Goal: Task Accomplishment & Management: Use online tool/utility

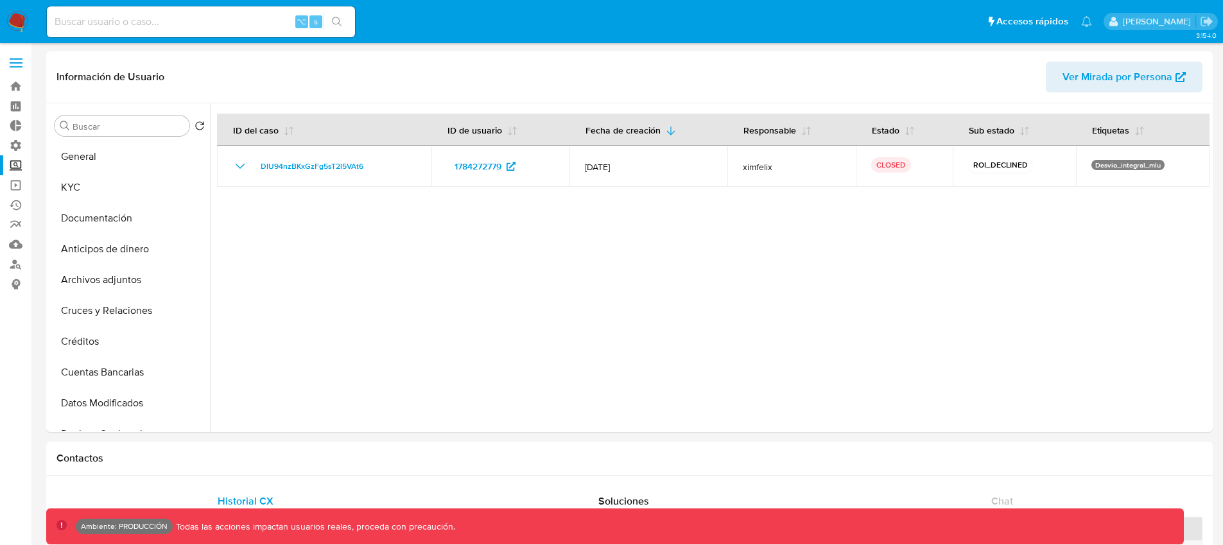
select select "10"
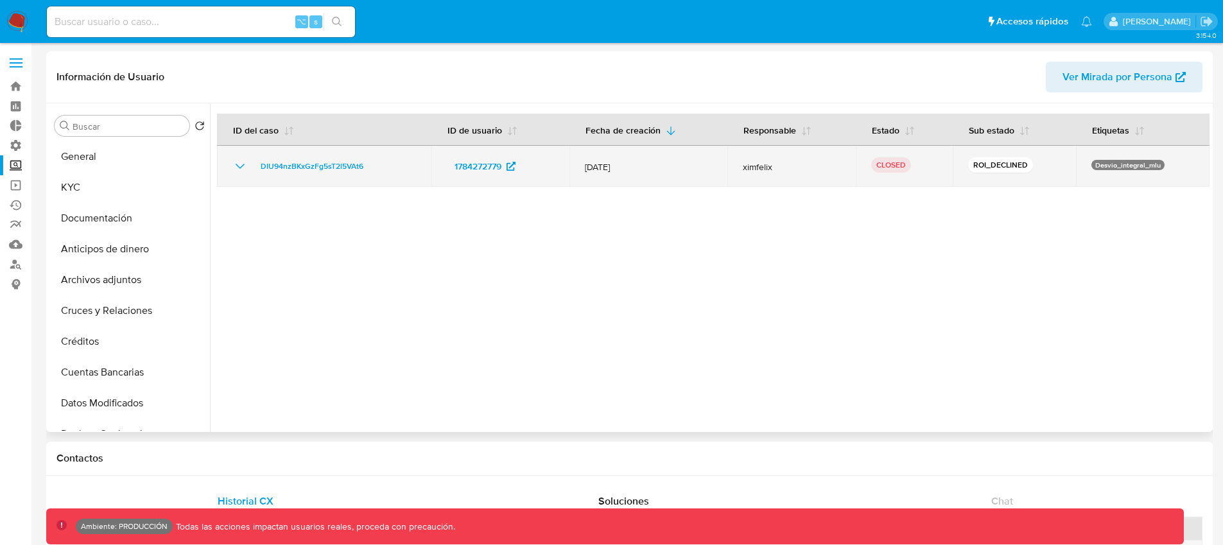
scroll to position [259, 0]
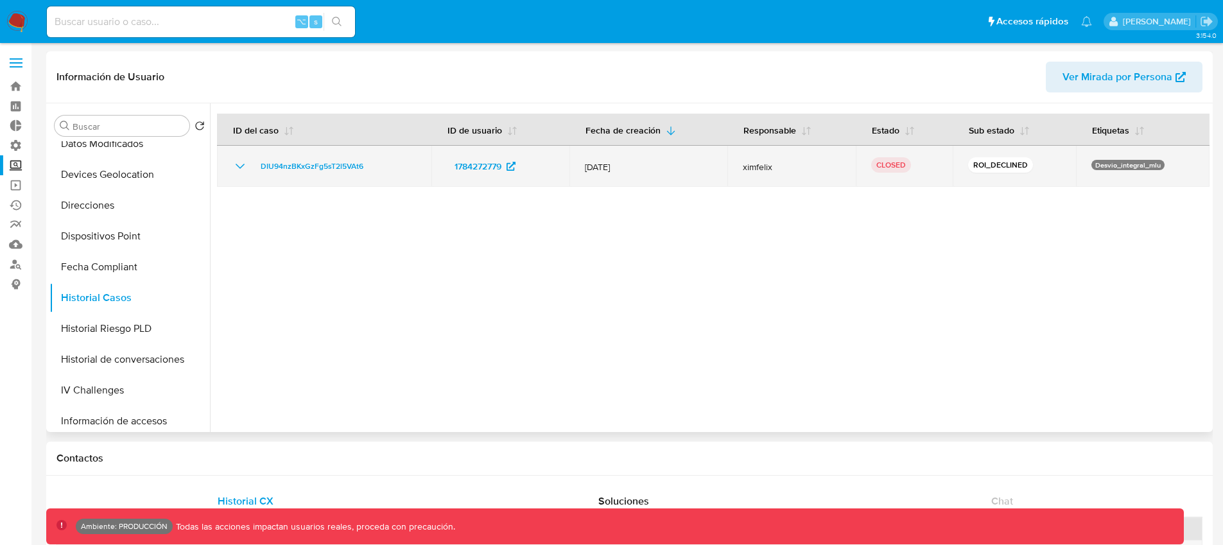
click at [238, 170] on icon "Mostrar/Ocultar" at bounding box center [239, 166] width 15 height 15
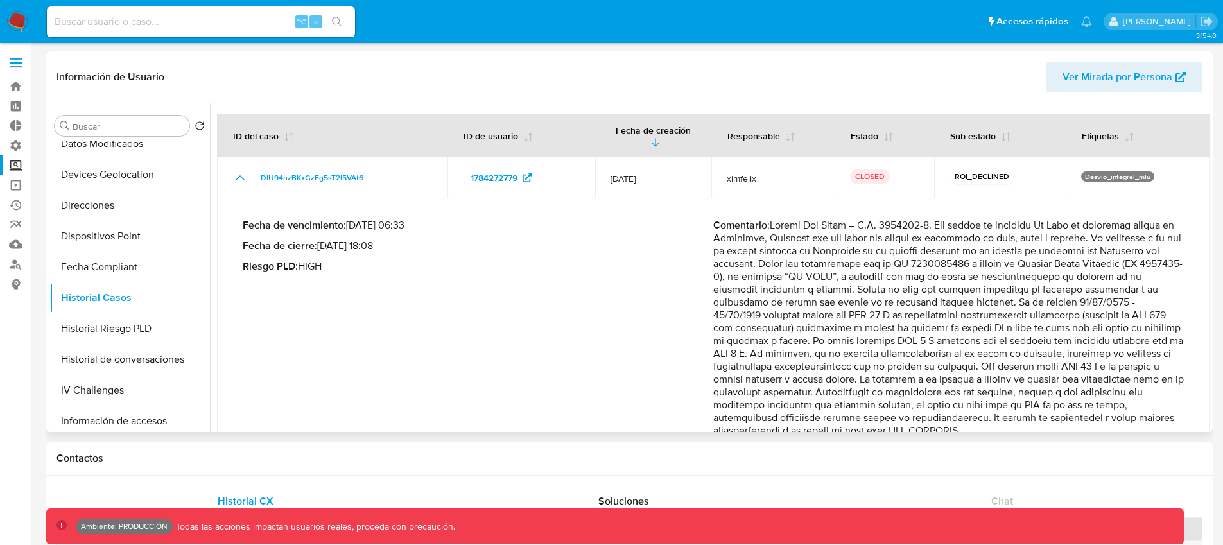
scroll to position [41, 0]
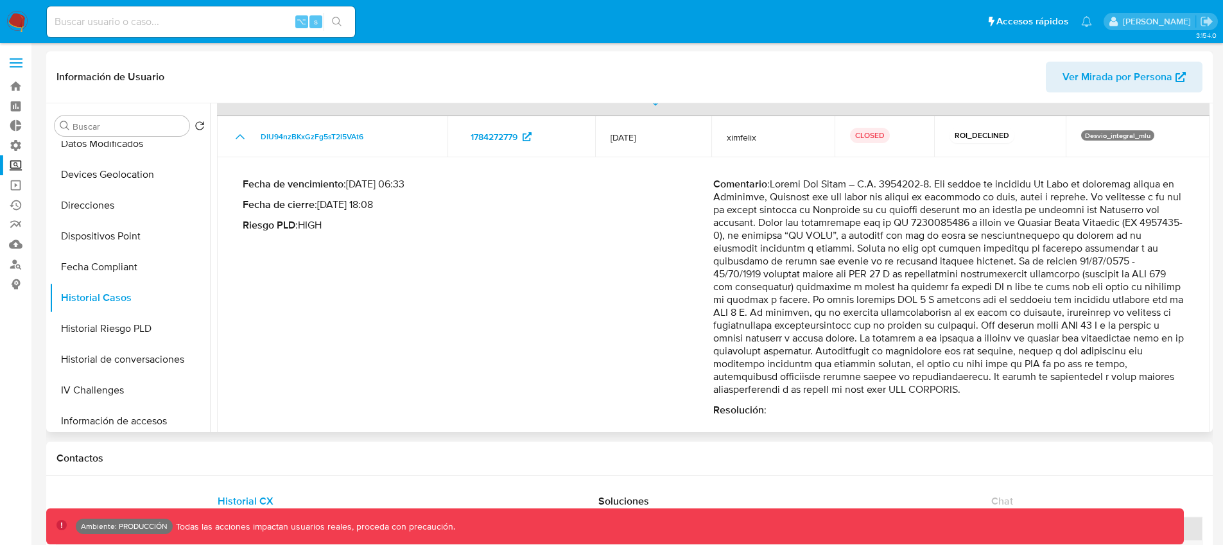
drag, startPoint x: 772, startPoint y: 402, endPoint x: 709, endPoint y: 175, distance: 235.2
click at [709, 175] on div "Fecha de vencimiento : [DATE] 06:33 Fecha de cierre : [DATE] 18:08 Riesgo PLD :…" at bounding box center [713, 297] width 941 height 259
click at [22, 67] on label at bounding box center [16, 62] width 32 height 27
click at [0, 0] on input "checkbox" at bounding box center [0, 0] width 0 height 0
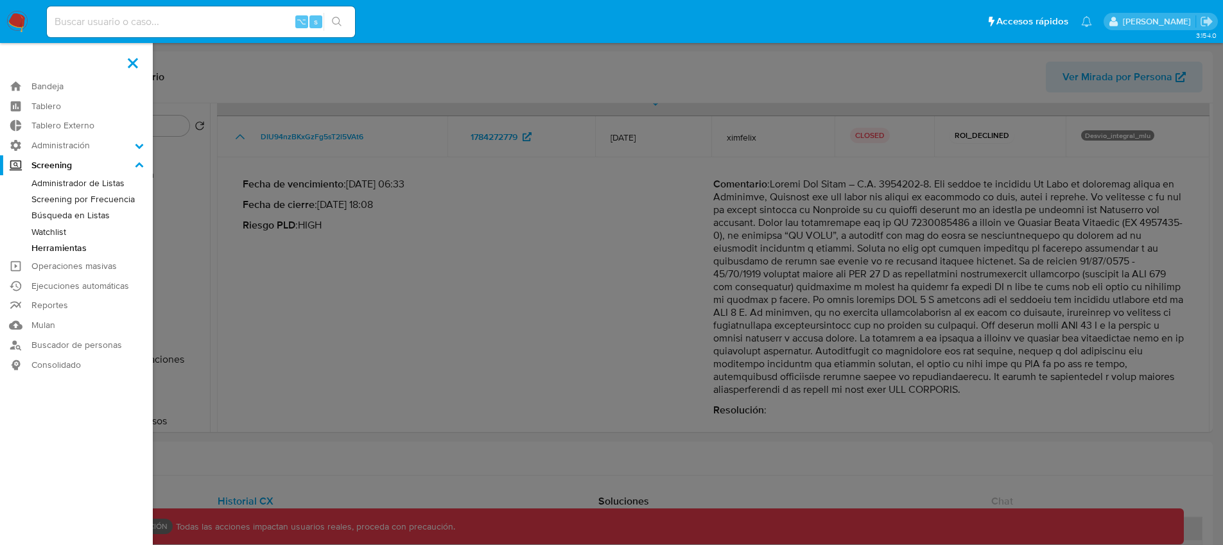
click at [66, 247] on link "Herramientas" at bounding box center [76, 248] width 153 height 16
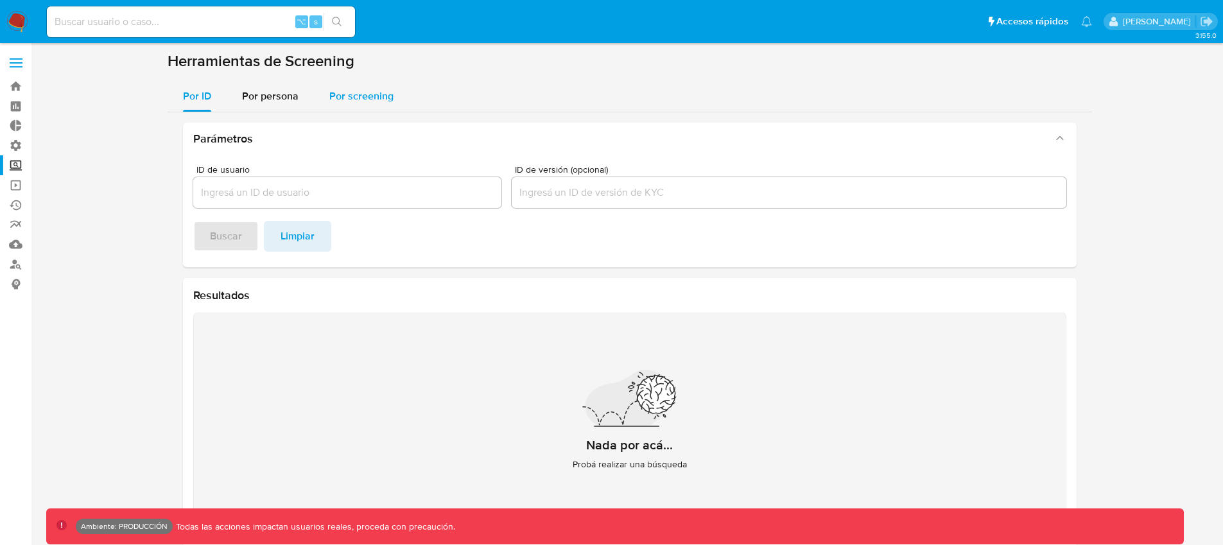
click at [357, 91] on span "Por screening" at bounding box center [361, 96] width 64 height 15
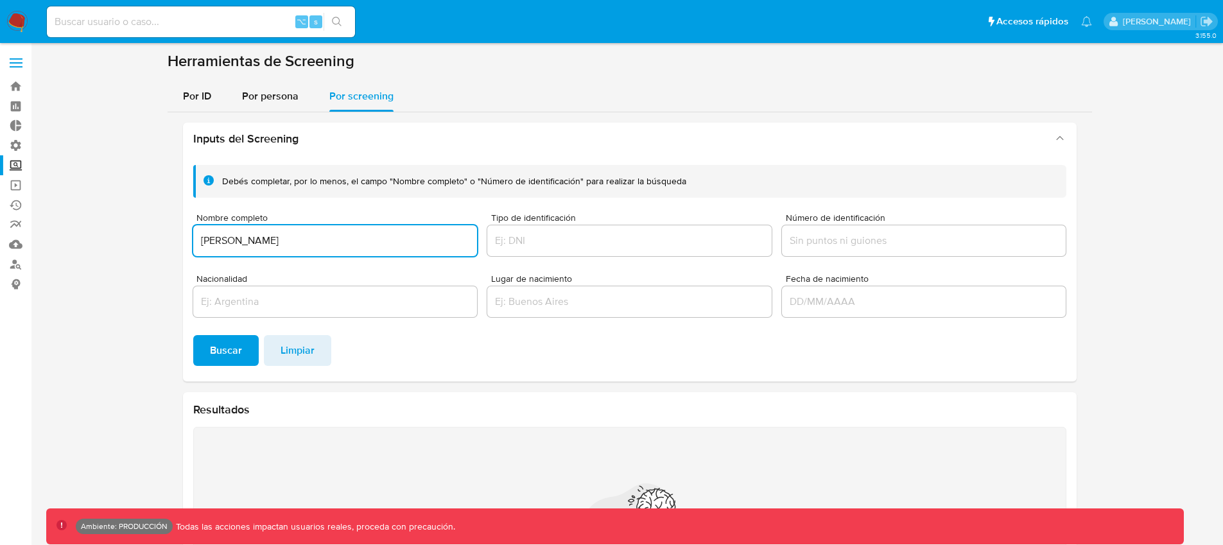
click at [301, 240] on input "Ramzi Mohamed Abdullah Binalsheidah" at bounding box center [335, 240] width 284 height 17
type input "Ramzi Mohamed Abdumllah Binalsheidah"
click at [233, 344] on span "Buscar" at bounding box center [226, 350] width 32 height 28
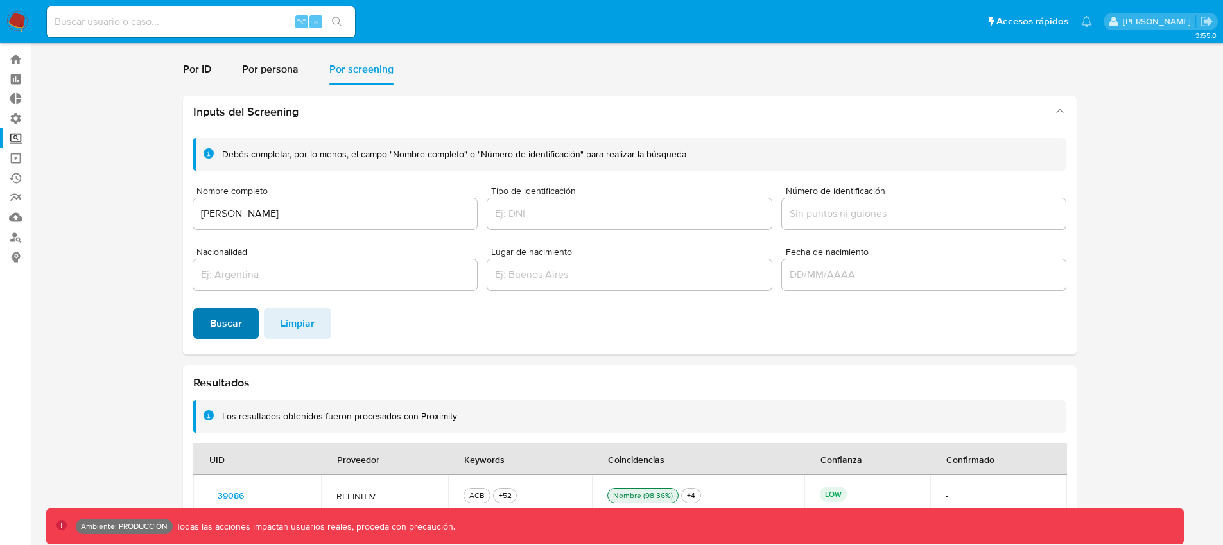
scroll to position [27, 0]
